Goal: Task Accomplishment & Management: Complete application form

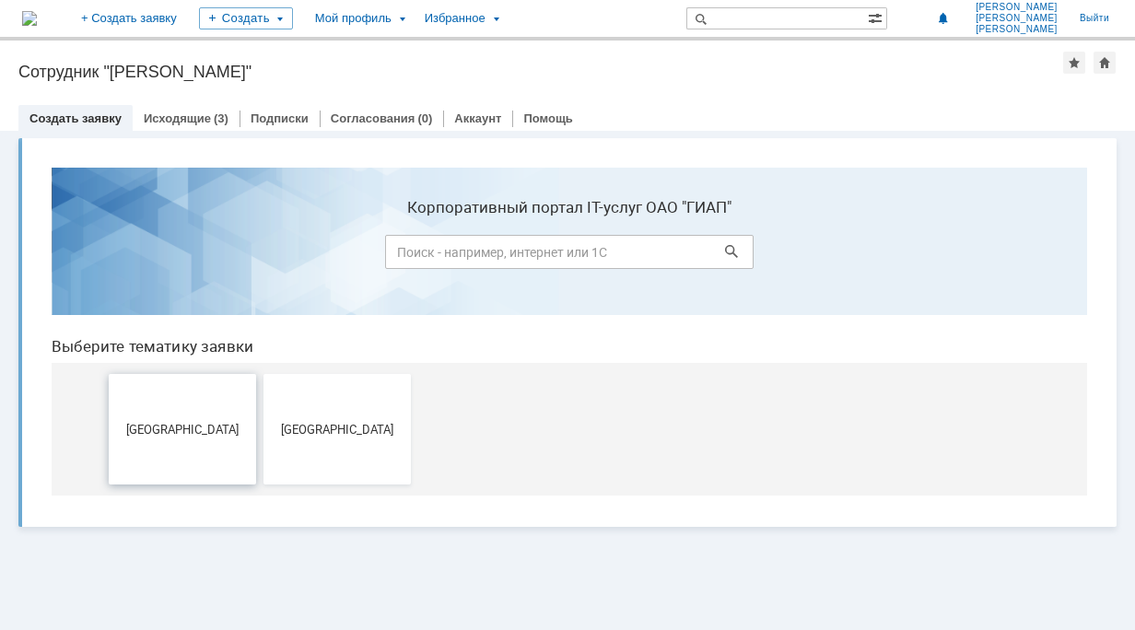
click at [187, 398] on button "[GEOGRAPHIC_DATA]" at bounding box center [182, 429] width 147 height 111
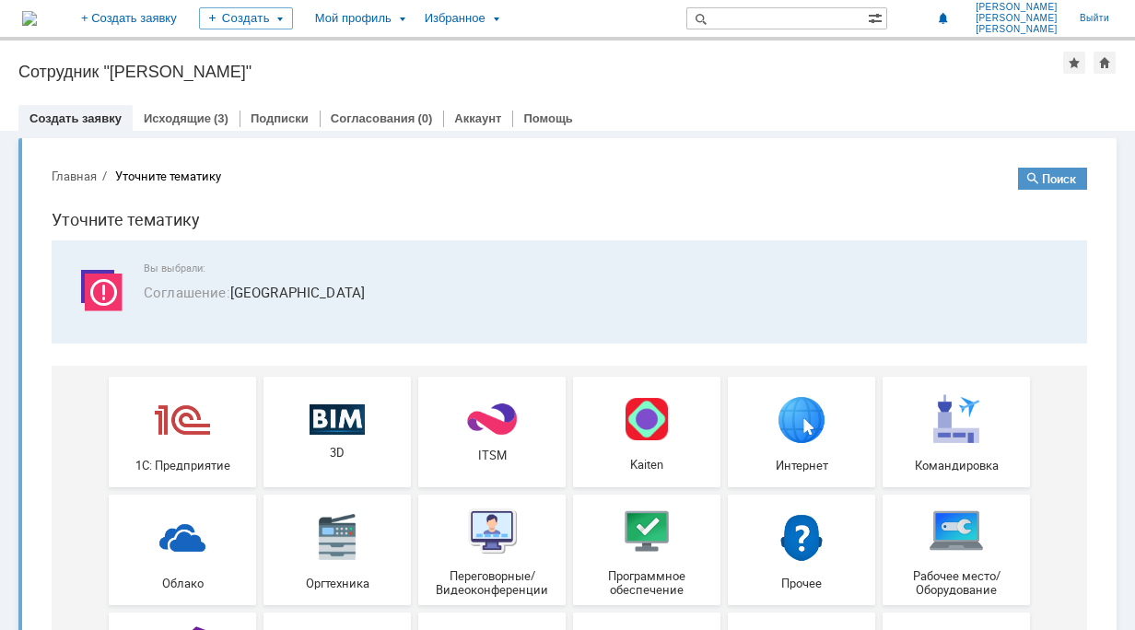
scroll to position [92, 0]
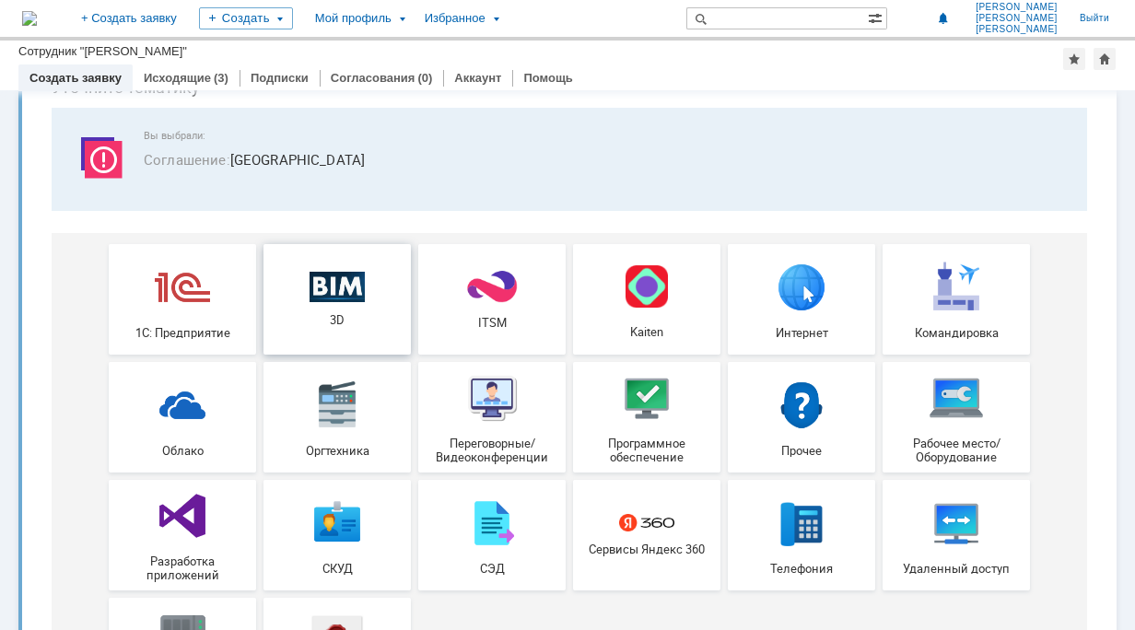
click at [348, 299] on img at bounding box center [337, 286] width 55 height 31
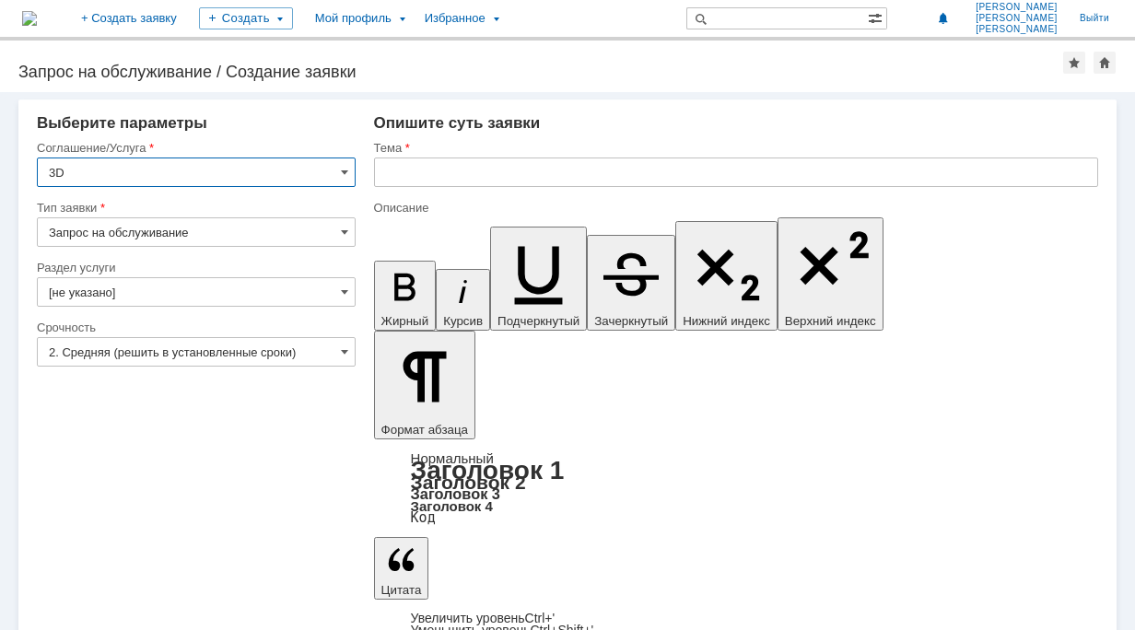
click at [348, 170] on input "3D" at bounding box center [196, 172] width 319 height 29
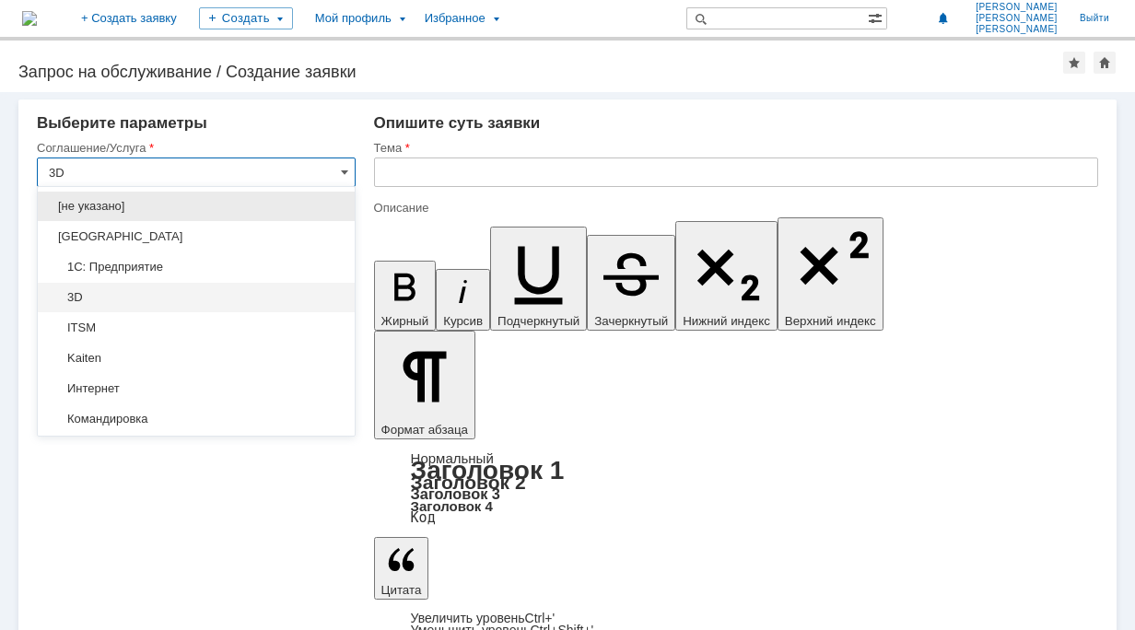
click at [348, 170] on input "3D" at bounding box center [196, 172] width 319 height 29
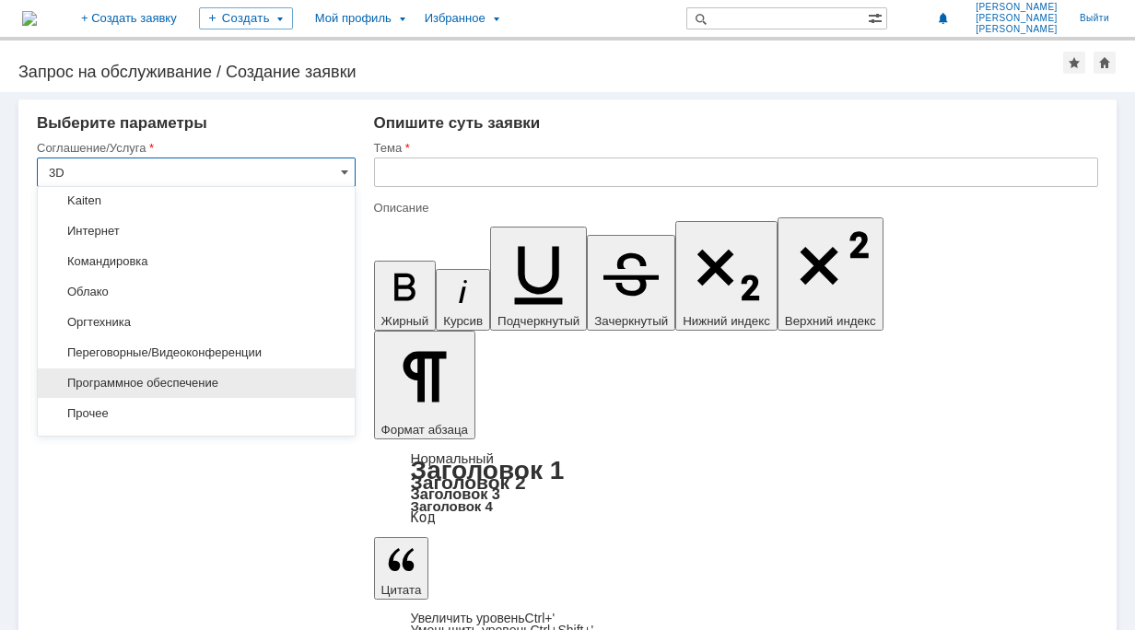
scroll to position [184, 0]
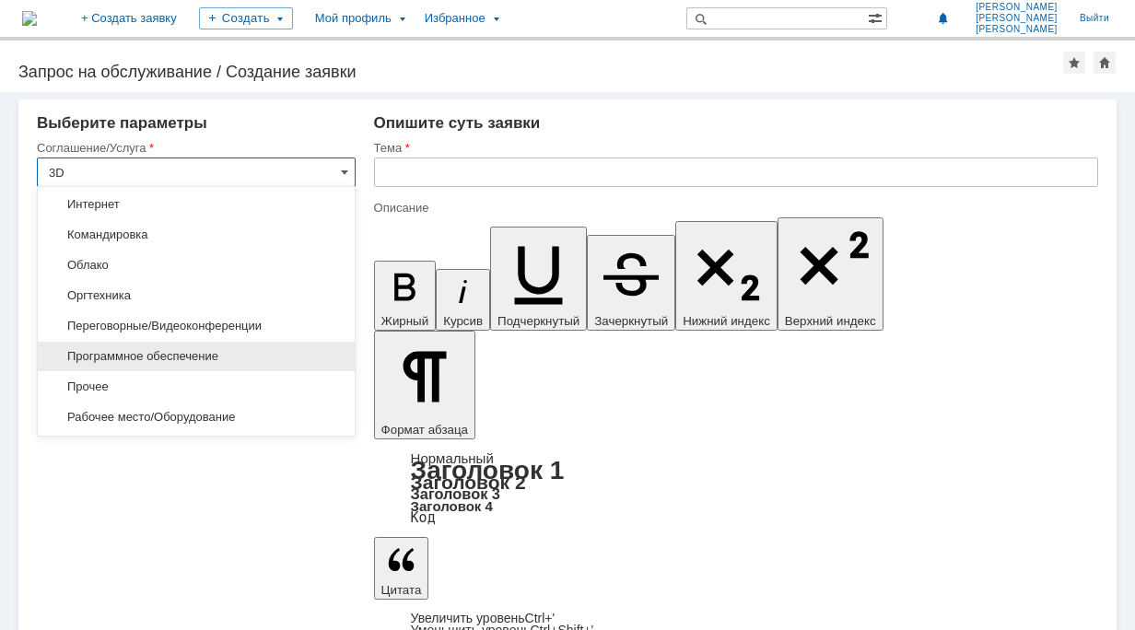
click at [221, 361] on div "Программное обеспечение" at bounding box center [196, 356] width 317 height 29
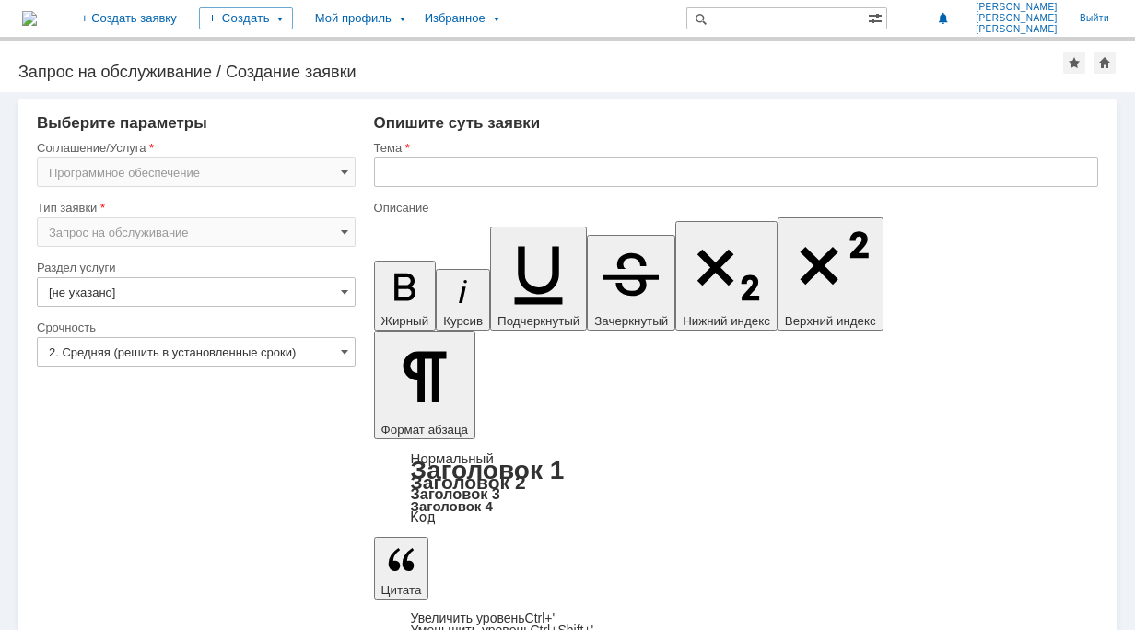
type input "Программное обеспечение"
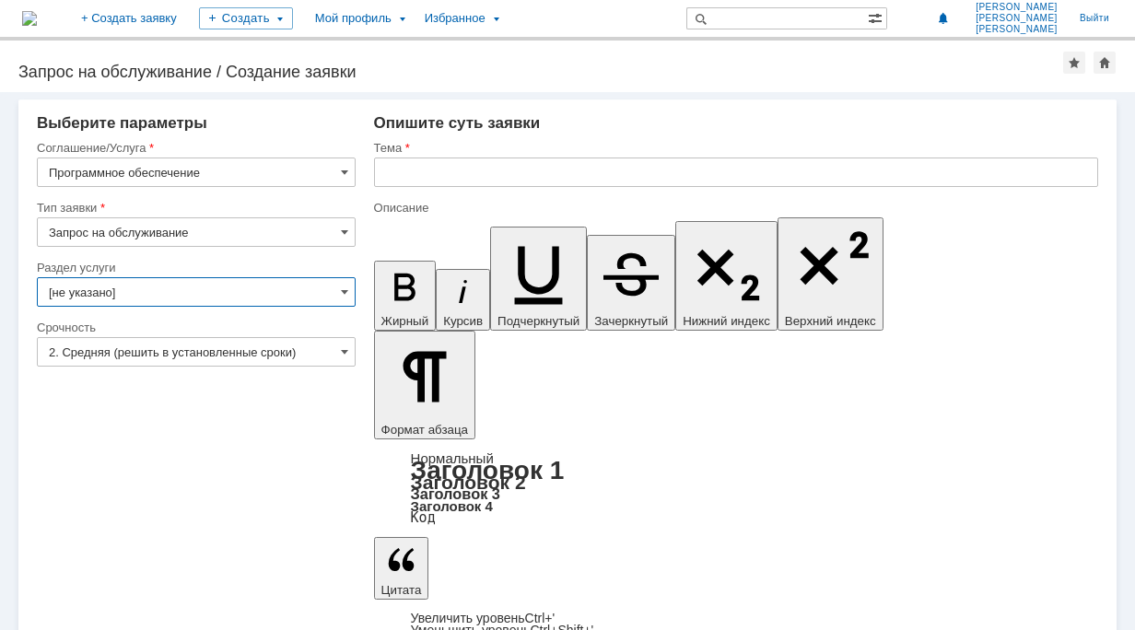
click at [185, 295] on input "[не указано]" at bounding box center [196, 291] width 319 height 29
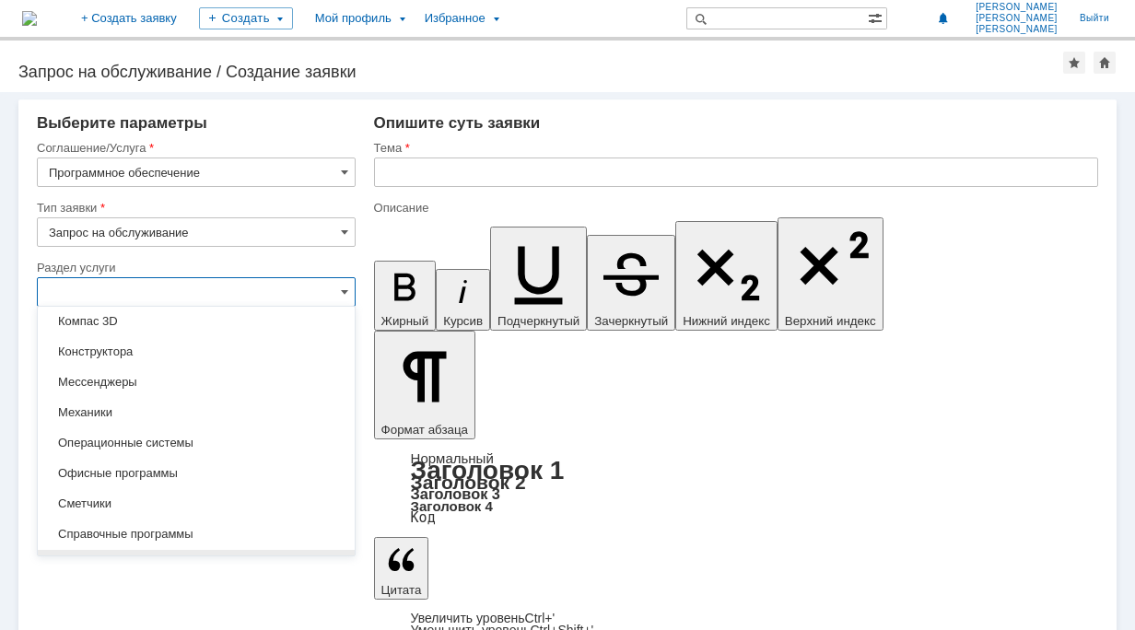
scroll to position [213, 0]
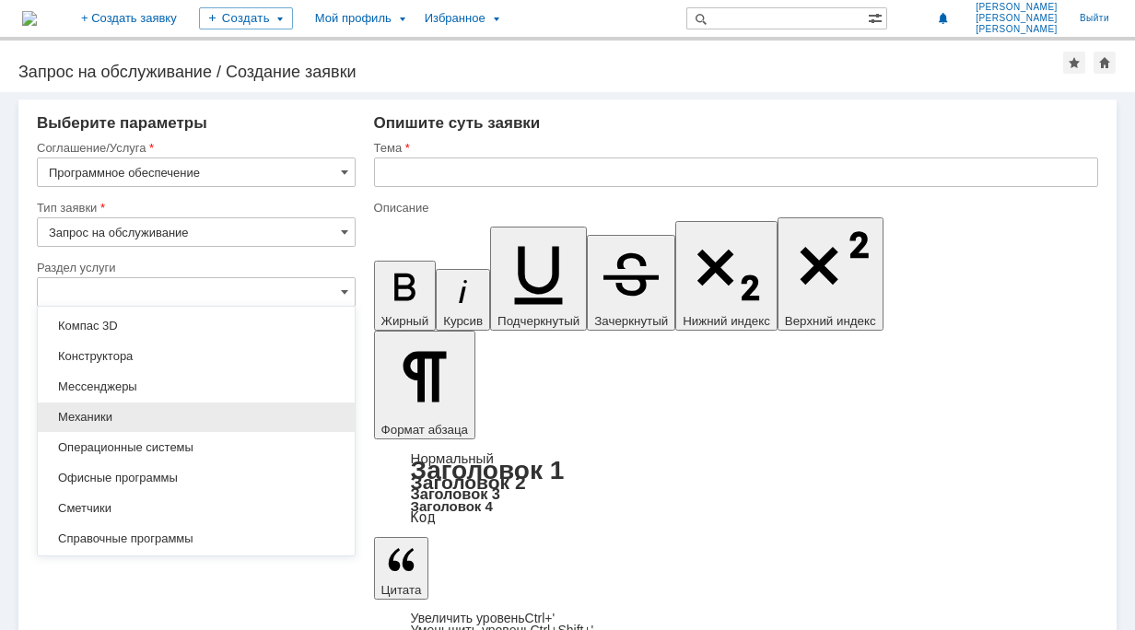
click at [145, 417] on span "Механики" at bounding box center [196, 417] width 295 height 15
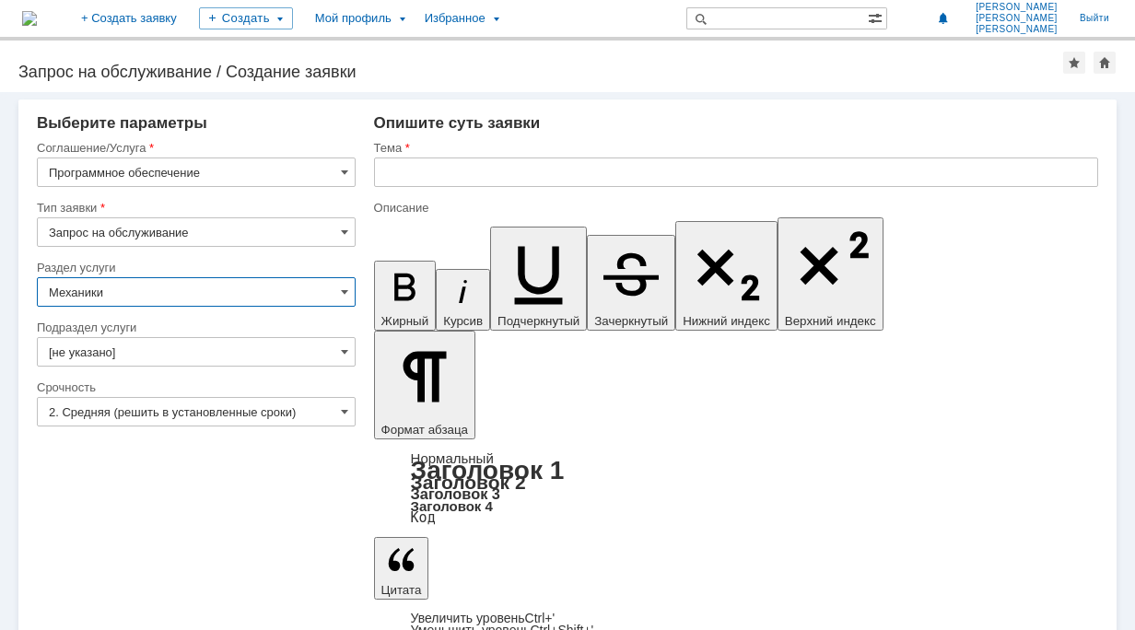
type input "Механики"
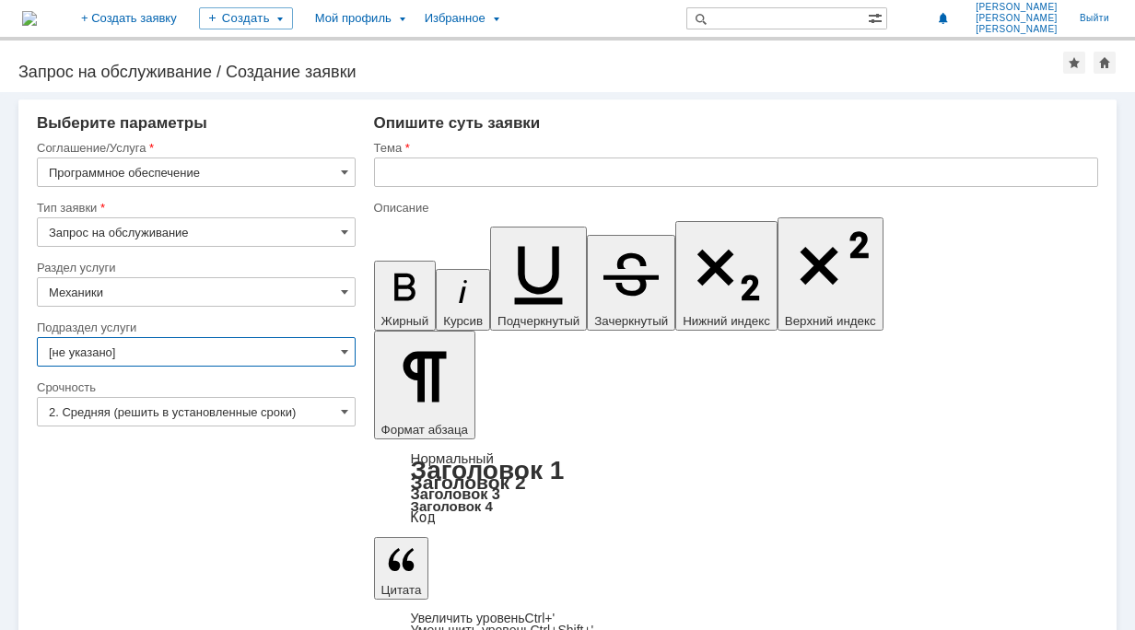
click at [192, 356] on input "[не указано]" at bounding box center [196, 351] width 319 height 29
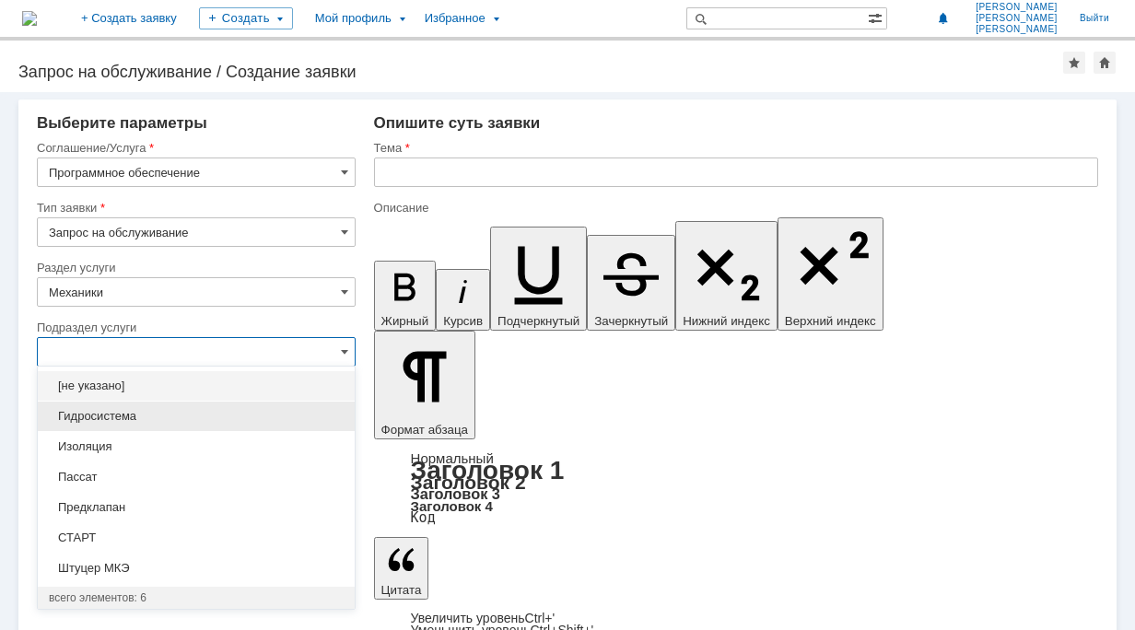
click at [151, 421] on span "Гидросистема" at bounding box center [196, 416] width 295 height 15
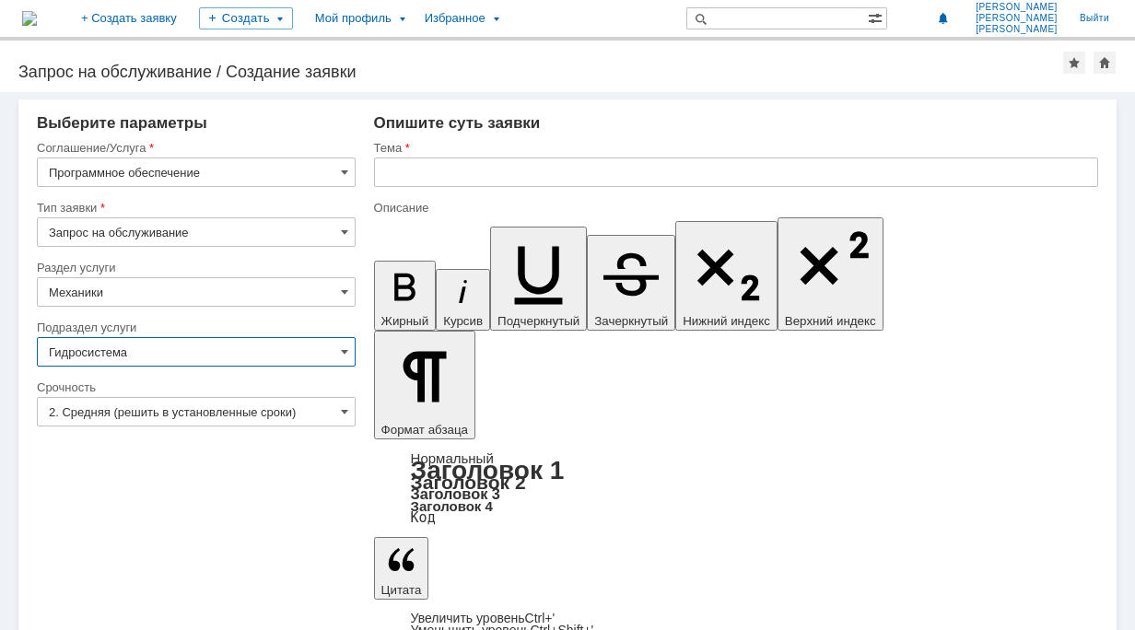
type input "Гидросистема"
click at [434, 173] on input "text" at bounding box center [736, 172] width 724 height 29
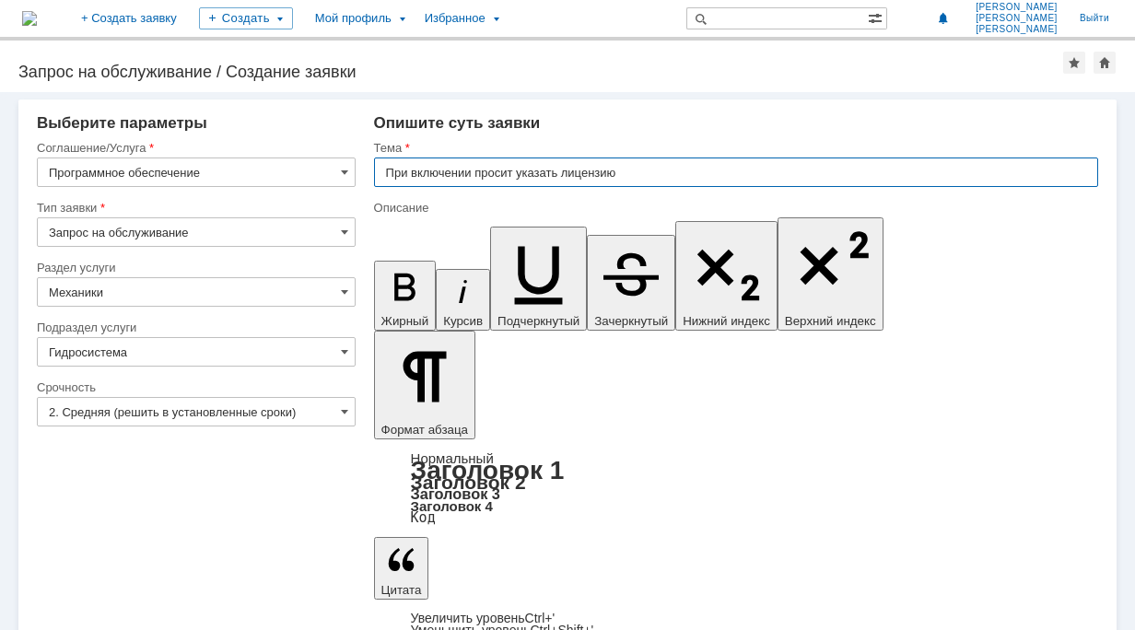
drag, startPoint x: 645, startPoint y: 167, endPoint x: 371, endPoint y: 172, distance: 273.7
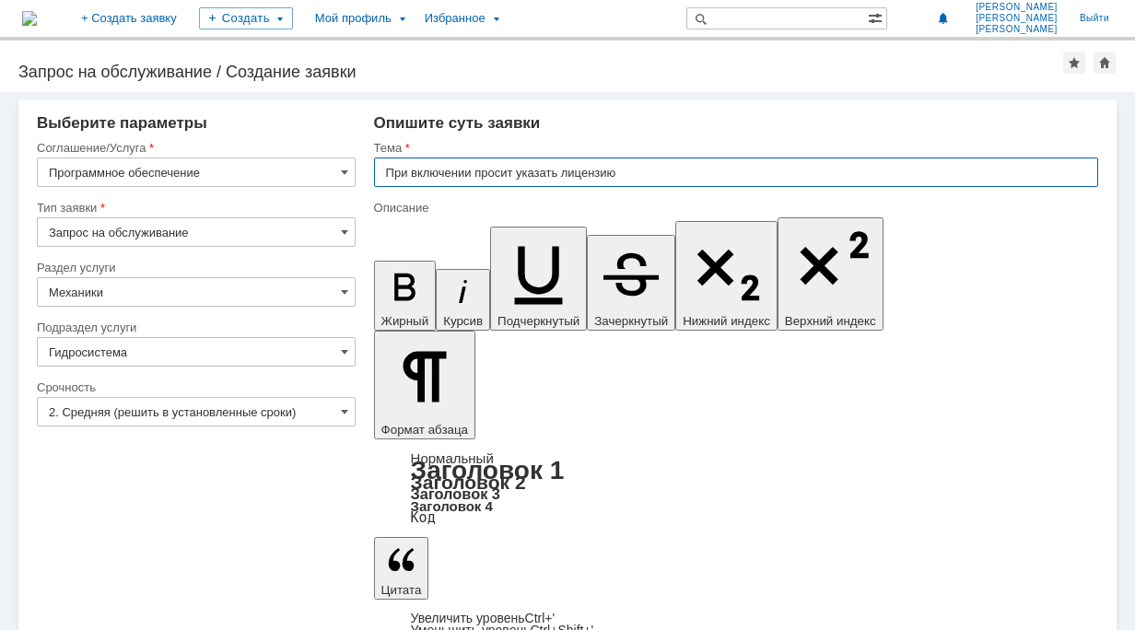
click at [640, 163] on input "При включении просит указать лицензию" at bounding box center [736, 172] width 724 height 29
click at [640, 173] on input "При включении просит указать лицензию" at bounding box center [736, 172] width 724 height 29
drag, startPoint x: 641, startPoint y: 171, endPoint x: 479, endPoint y: 178, distance: 162.3
click at [479, 178] on input "При включении просит указать лицензию" at bounding box center [736, 172] width 724 height 29
type input "П"
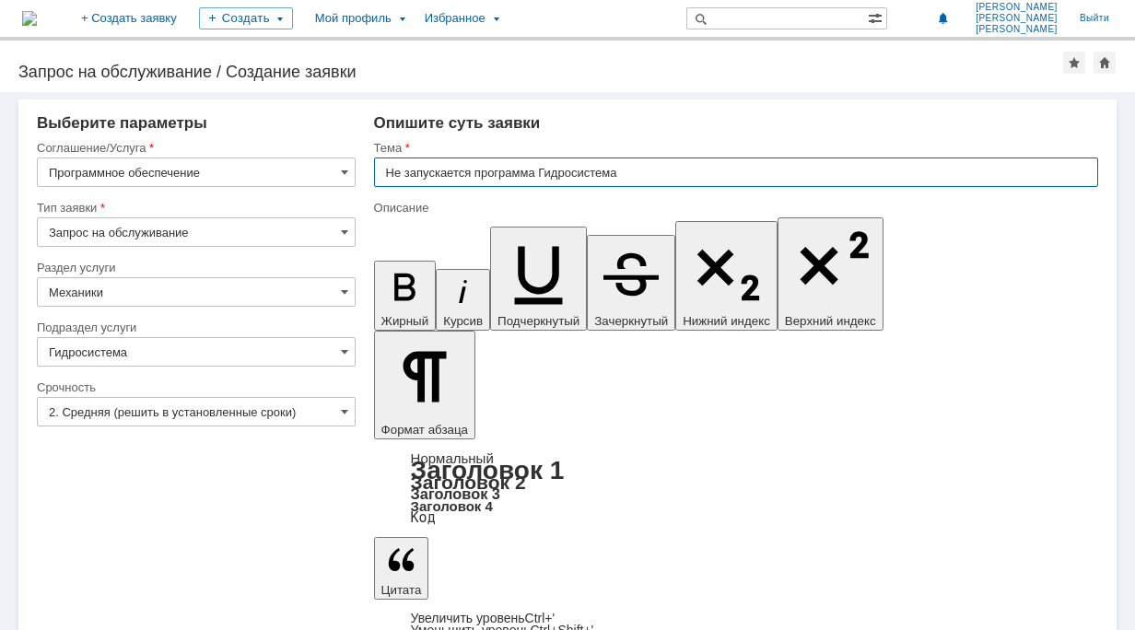
type input "Не запускается программа Гидросистема"
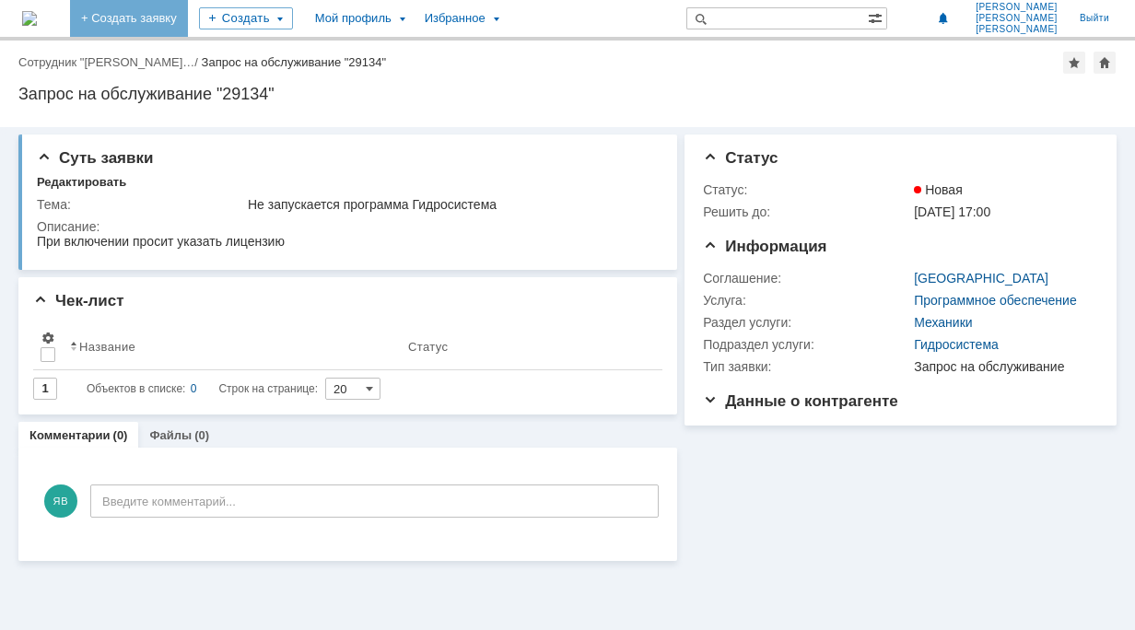
click at [168, 25] on link "+ Создать заявку" at bounding box center [129, 18] width 118 height 37
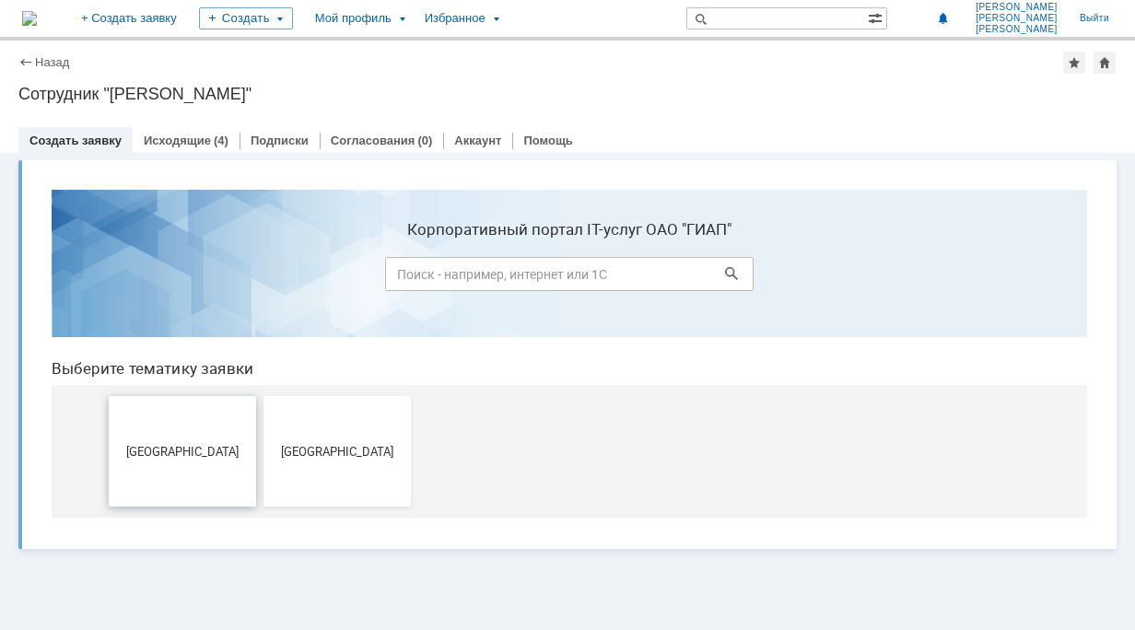
click at [169, 439] on button "[GEOGRAPHIC_DATA]" at bounding box center [182, 451] width 147 height 111
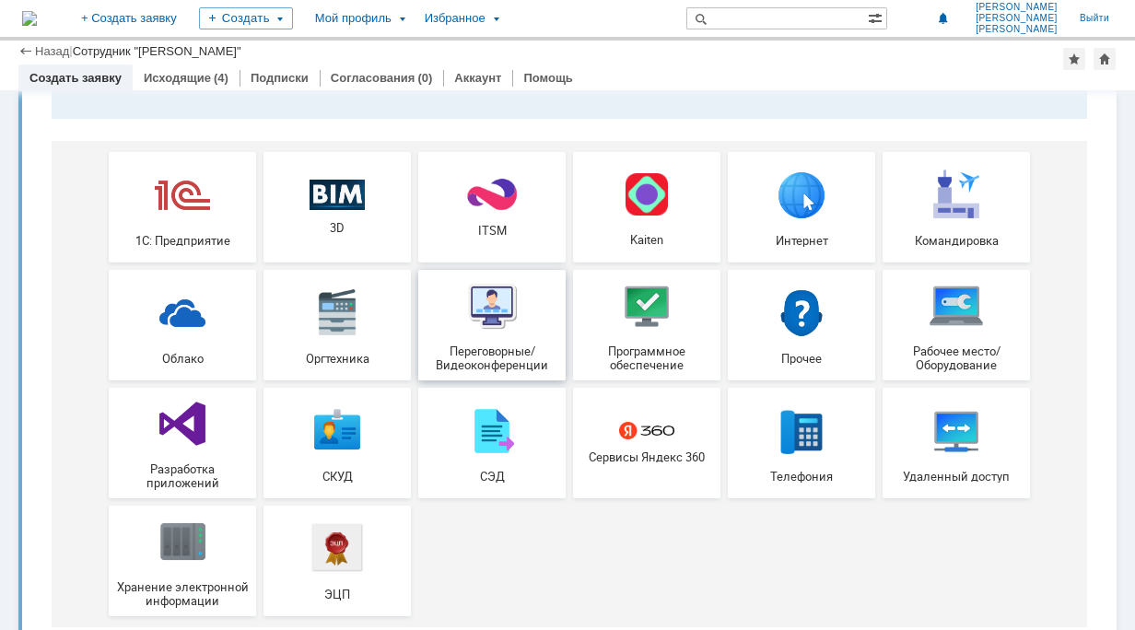
scroll to position [220, 0]
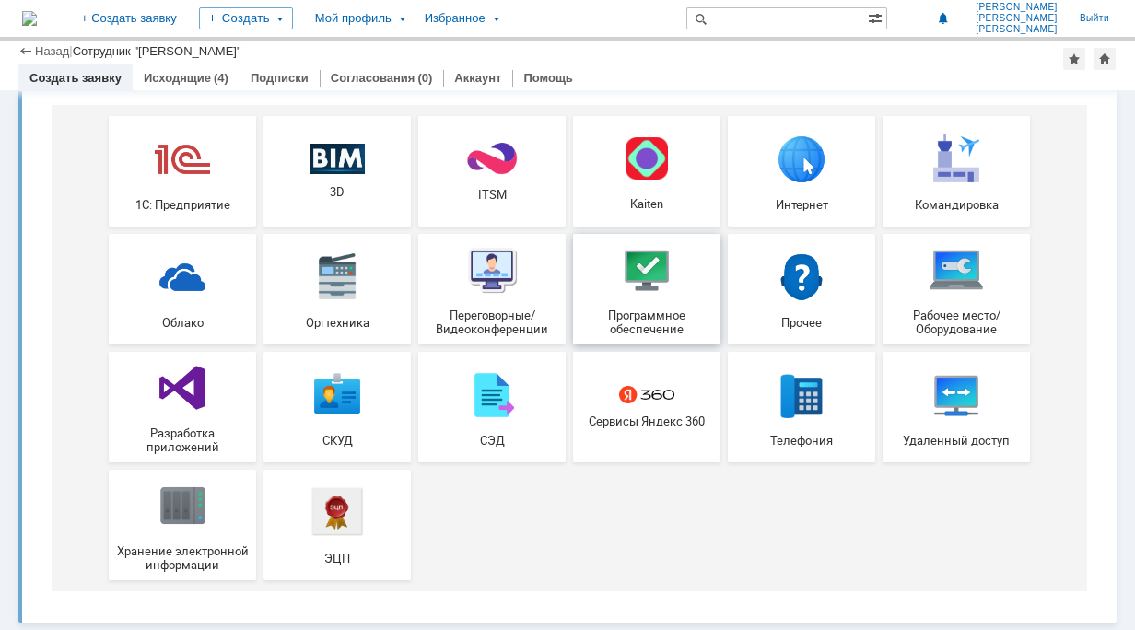
click at [665, 285] on img at bounding box center [646, 269] width 55 height 55
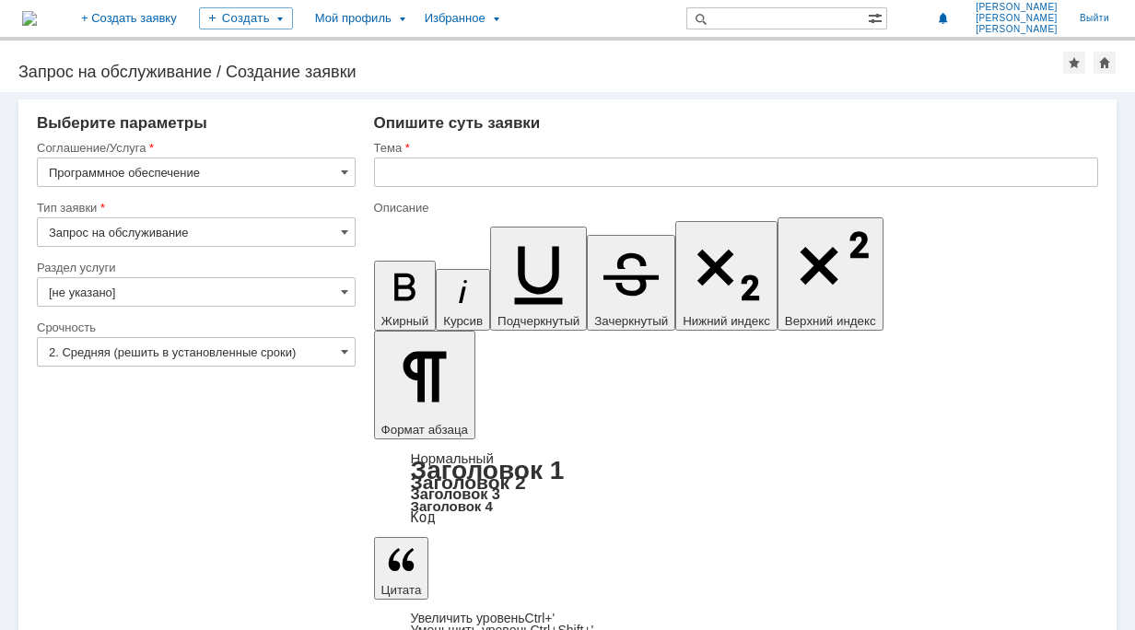
click at [332, 230] on input "Запрос на обслуживание" at bounding box center [196, 231] width 319 height 29
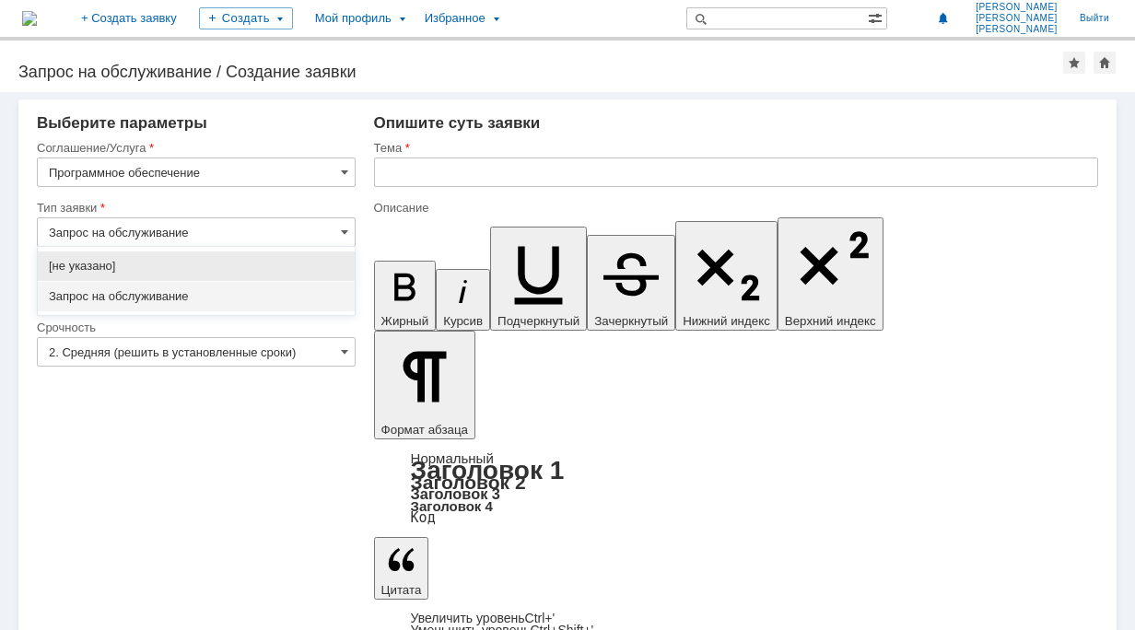
click at [333, 234] on input "Запрос на обслуживание" at bounding box center [196, 231] width 319 height 29
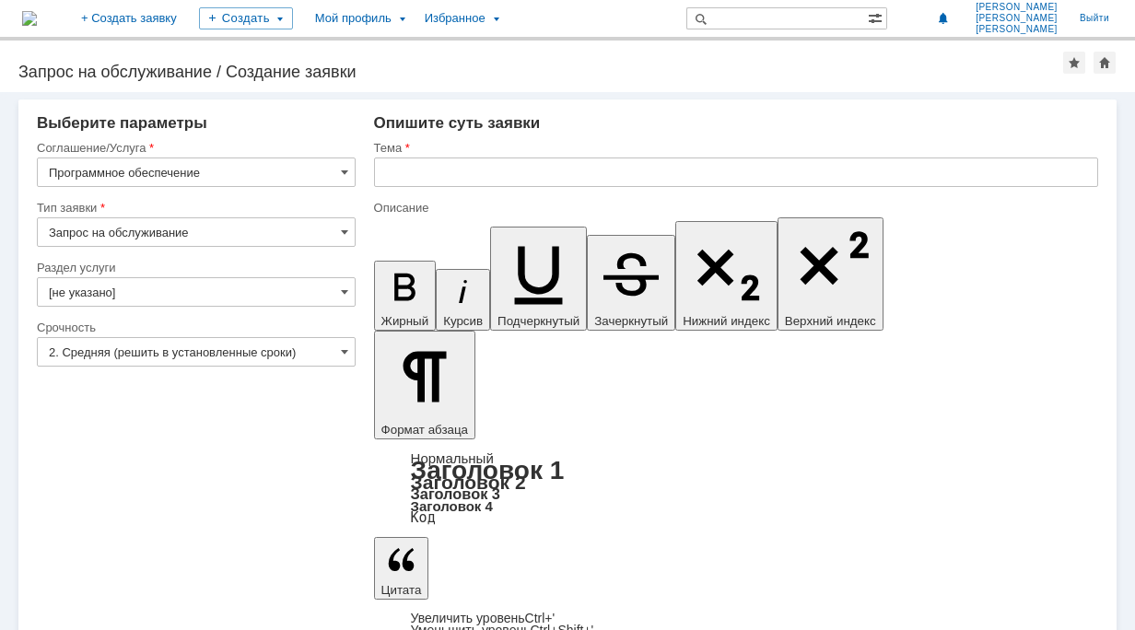
click at [217, 328] on div "Срочность" at bounding box center [194, 328] width 315 height 12
type input "Запрос на обслуживание"
click at [236, 291] on input "[не указано]" at bounding box center [196, 291] width 319 height 29
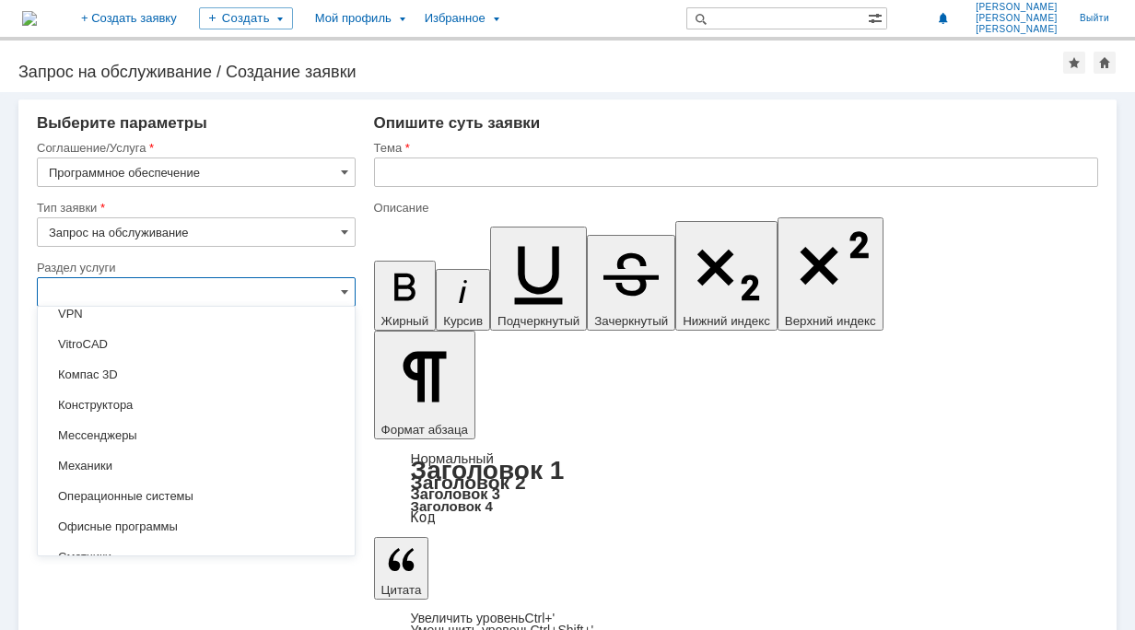
scroll to position [184, 0]
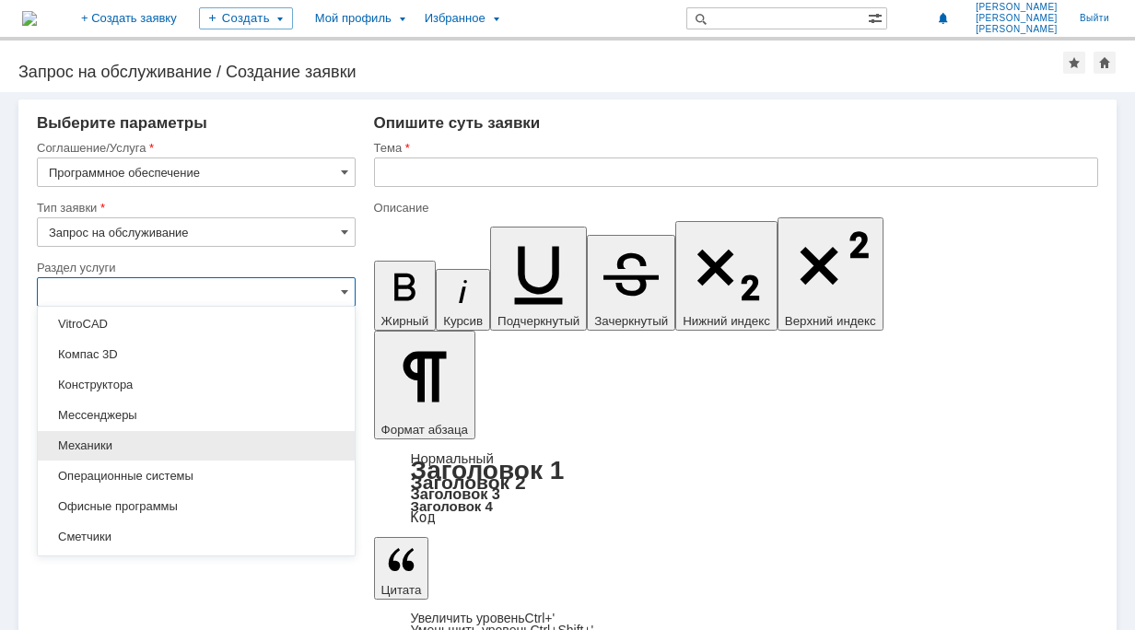
click at [169, 452] on div "Механики" at bounding box center [196, 445] width 317 height 29
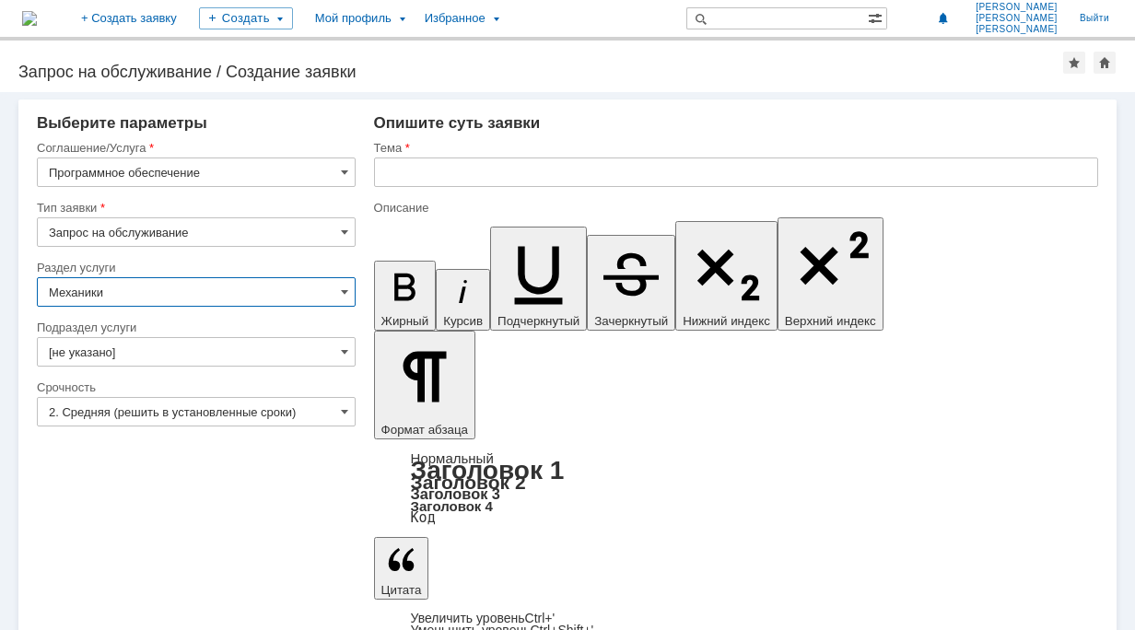
type input "Механики"
click at [206, 348] on input "[не указано]" at bounding box center [196, 351] width 319 height 29
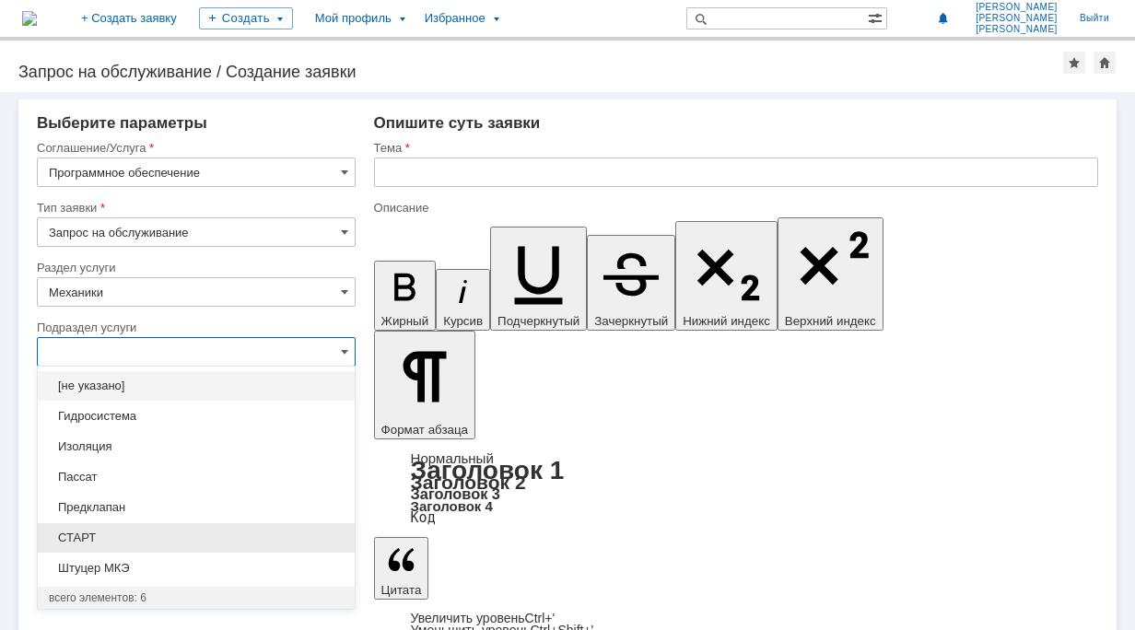
click at [98, 525] on div "СТАРТ" at bounding box center [196, 537] width 317 height 29
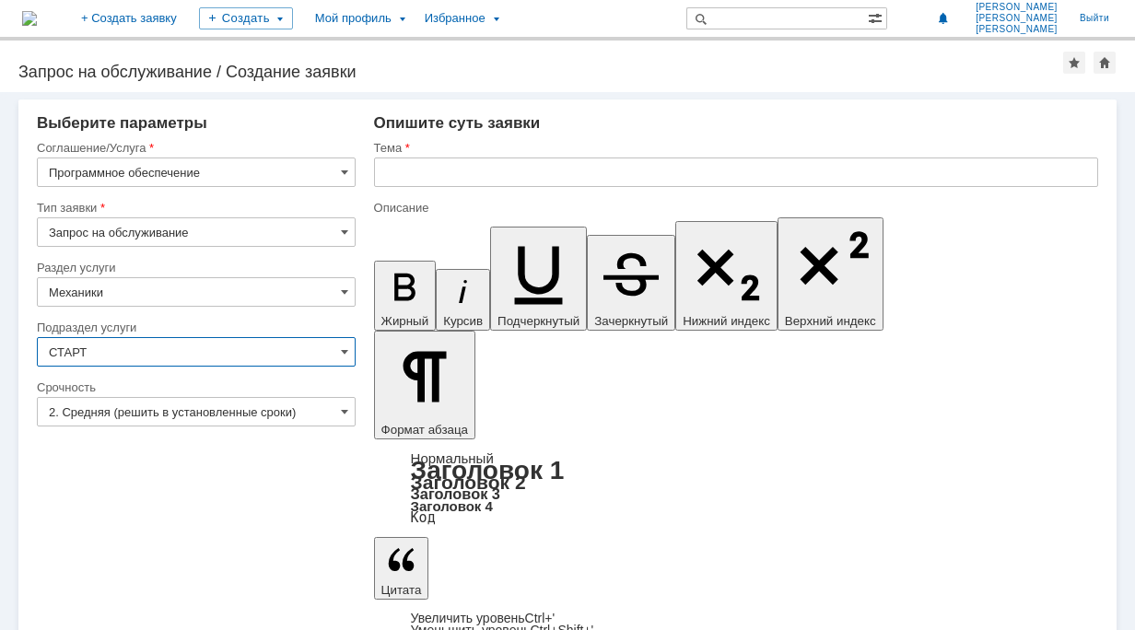
type input "СТАРТ"
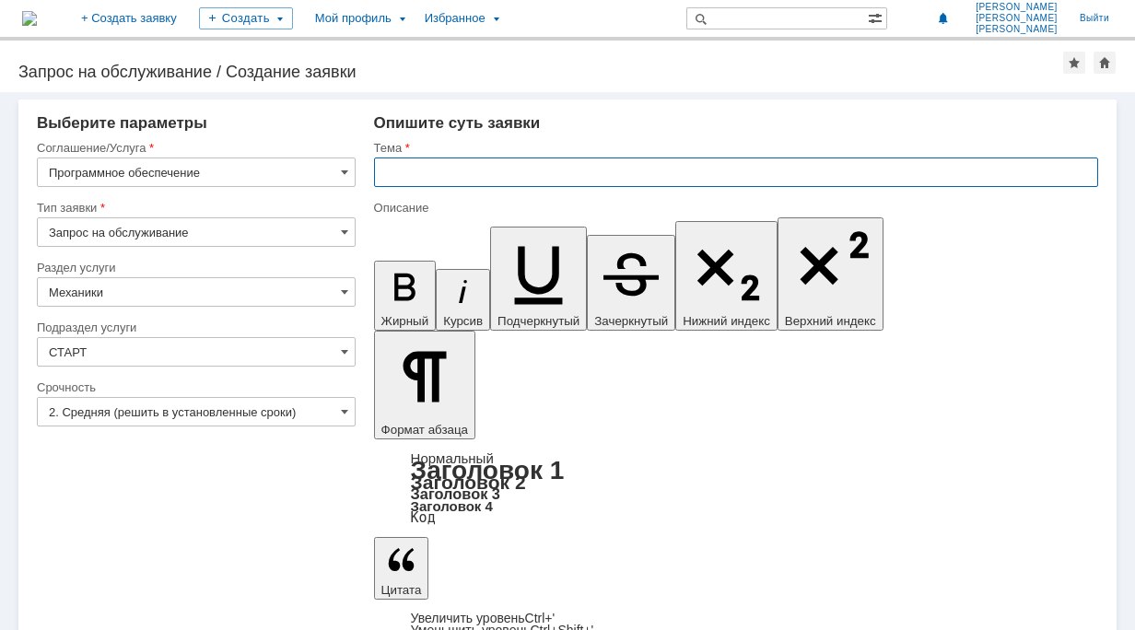
click at [410, 170] on input "text" at bounding box center [736, 172] width 724 height 29
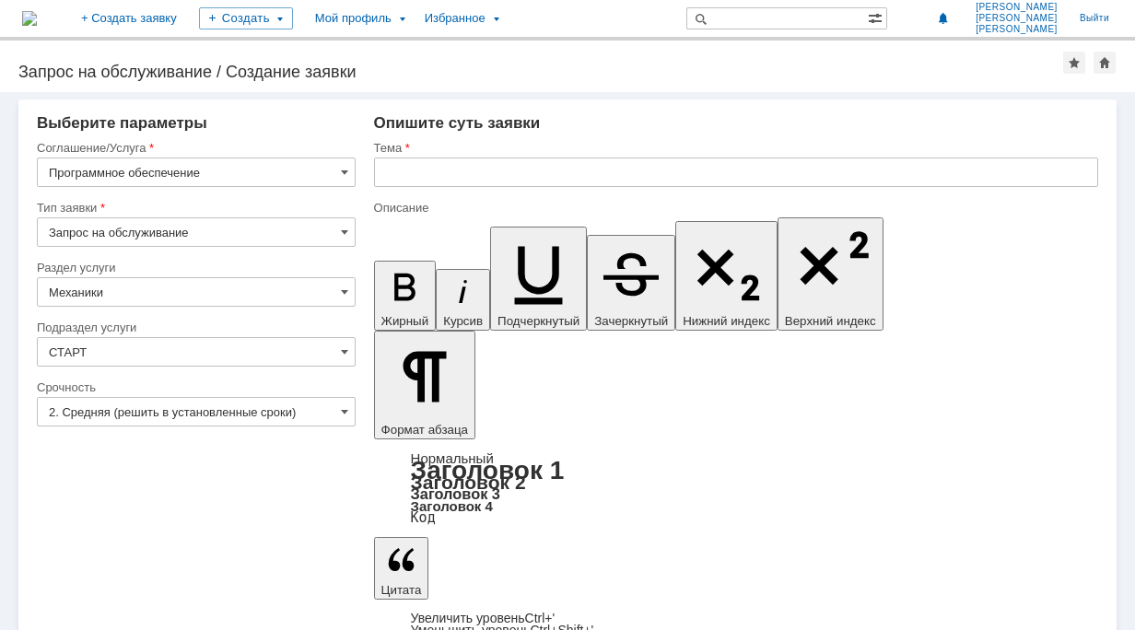
drag, startPoint x: 806, startPoint y: 5040, endPoint x: 432, endPoint y: 4797, distance: 446.3
drag, startPoint x: 431, startPoint y: 4810, endPoint x: 425, endPoint y: 4828, distance: 18.7
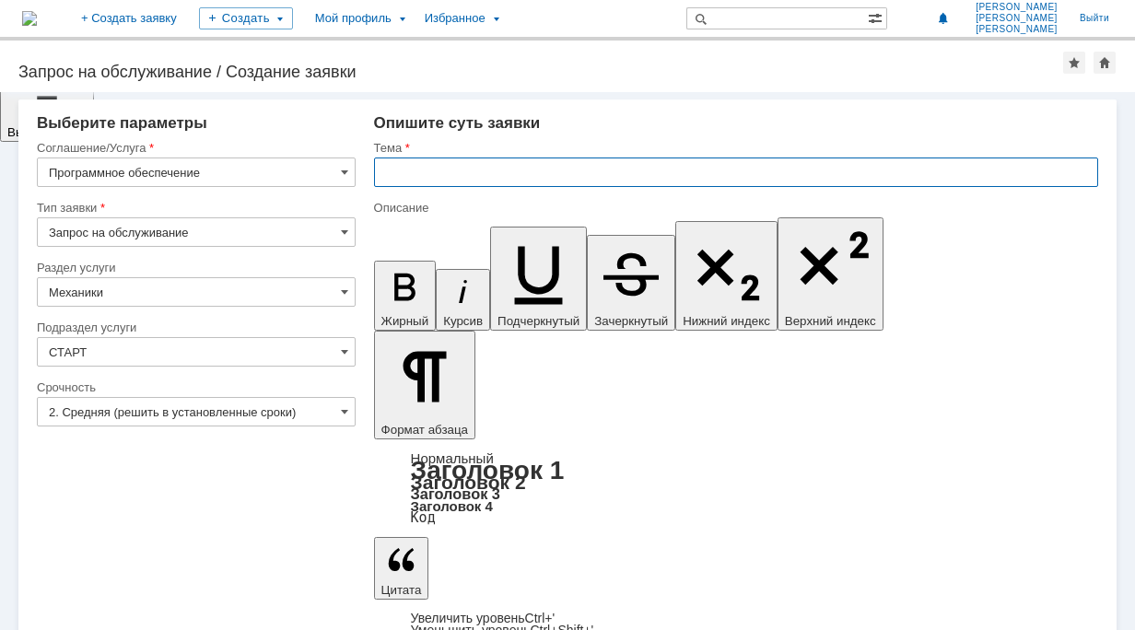
click at [493, 172] on input "text" at bounding box center [736, 172] width 724 height 29
type input "Не запускается программа старт"
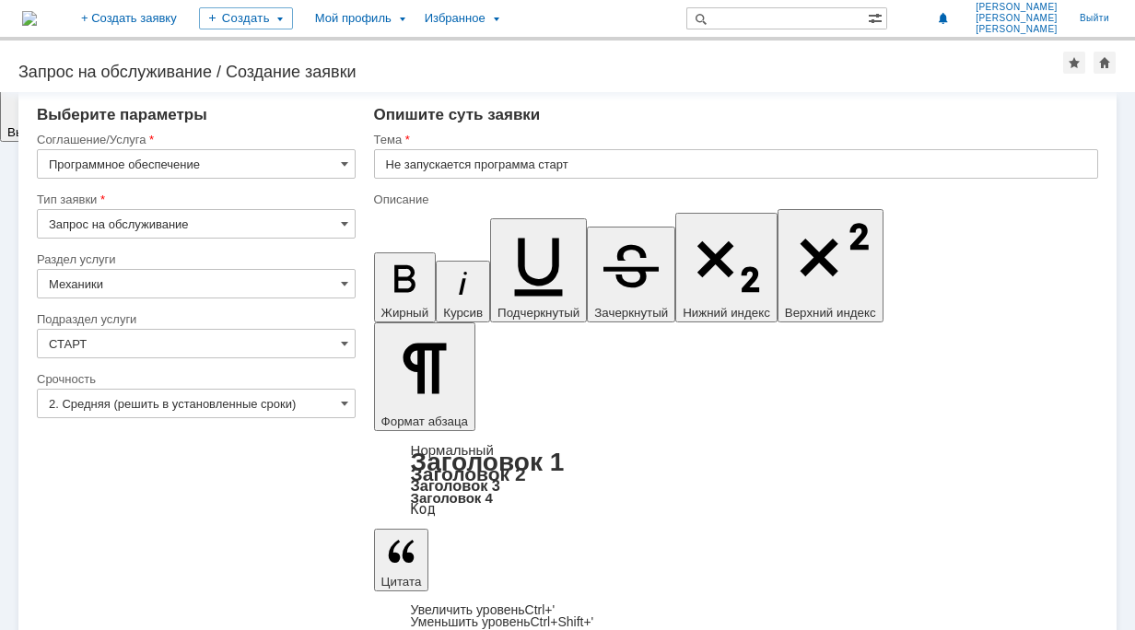
scroll to position [10, 0]
